Goal: Find specific page/section: Find specific page/section

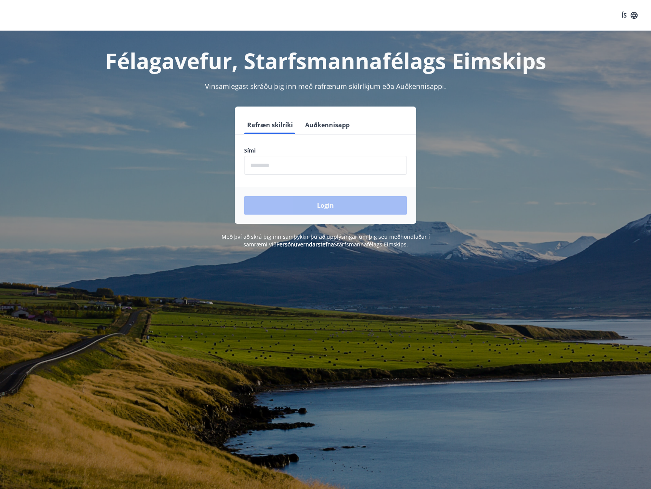
click at [370, 160] on input "phone" at bounding box center [325, 165] width 163 height 19
type input "********"
click at [326, 206] on button "Login" at bounding box center [325, 205] width 163 height 18
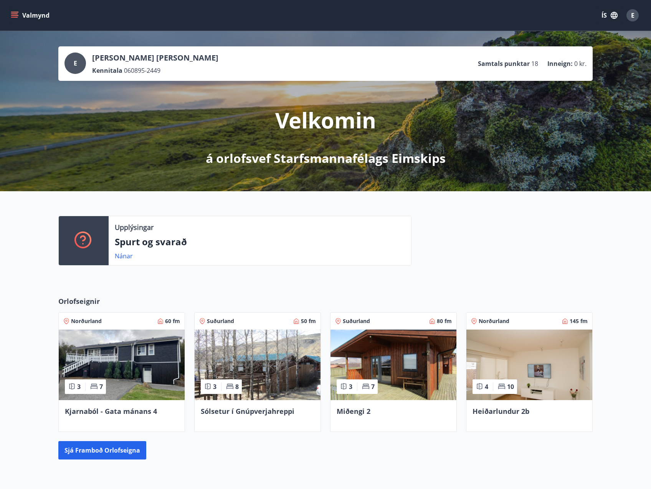
drag, startPoint x: 54, startPoint y: 21, endPoint x: 52, endPoint y: 3, distance: 17.8
click at [52, 2] on div "Valmynd ÍS E" at bounding box center [325, 15] width 651 height 31
click at [13, 18] on icon "menu" at bounding box center [15, 16] width 8 height 8
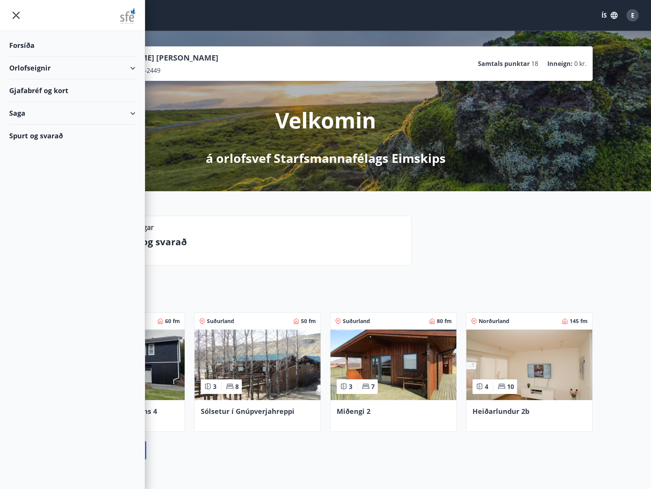
click at [33, 87] on div "Gjafabréf og kort" at bounding box center [72, 90] width 126 height 23
click at [506, 232] on div at bounding box center [501, 244] width 181 height 56
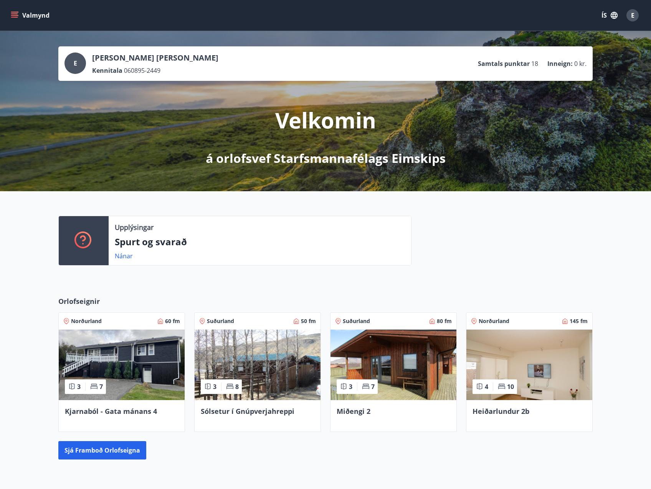
click at [116, 394] on img at bounding box center [122, 365] width 126 height 71
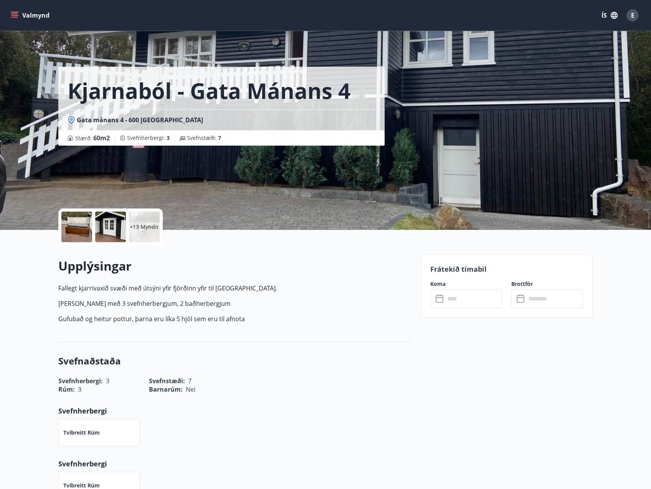
click at [144, 224] on p "+13 Myndir" at bounding box center [144, 227] width 29 height 8
